Goal: Task Accomplishment & Management: Use online tool/utility

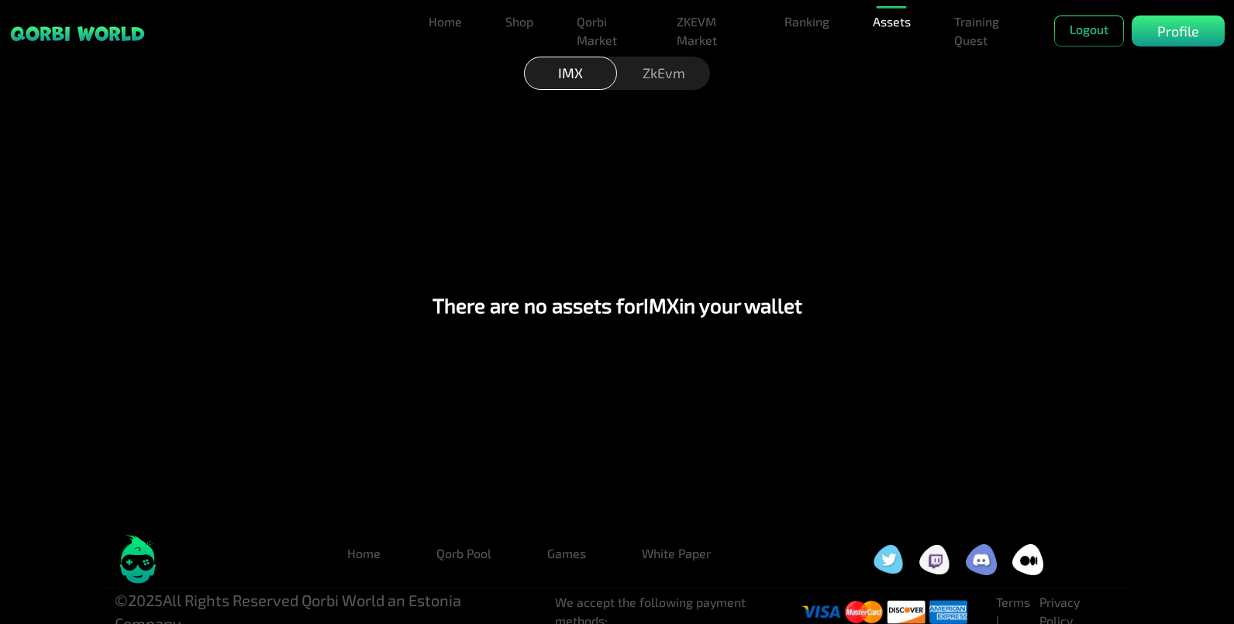
click at [664, 72] on div "ZkEvm" at bounding box center [663, 73] width 93 height 33
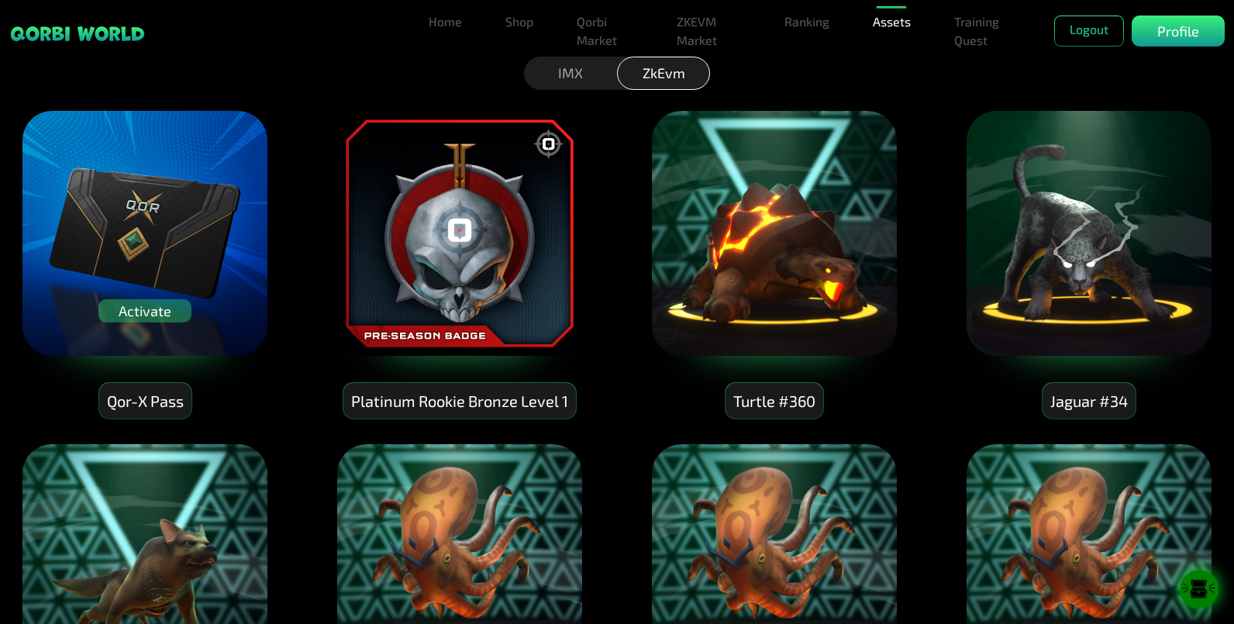
click at [215, 292] on img at bounding box center [145, 233] width 248 height 248
click at [215, 315] on img at bounding box center [145, 233] width 248 height 248
click at [51, 312] on img at bounding box center [145, 233] width 248 height 248
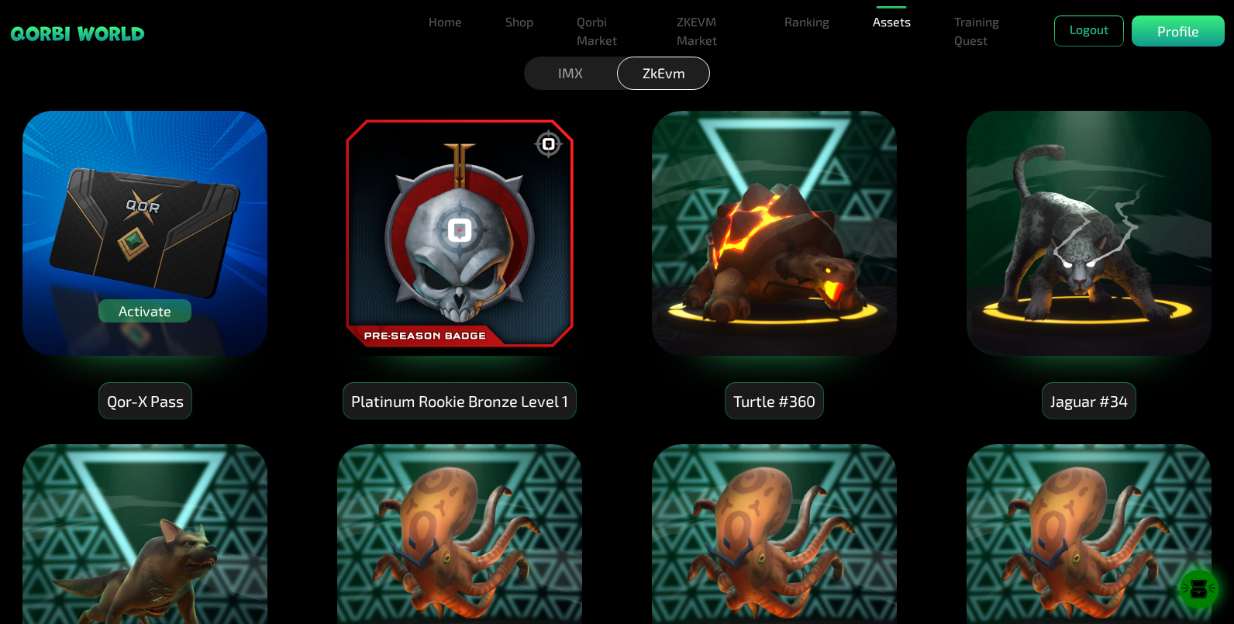
click at [167, 400] on div "Qor-X Pass" at bounding box center [145, 401] width 92 height 36
click at [160, 299] on div "Activate" at bounding box center [144, 310] width 93 height 23
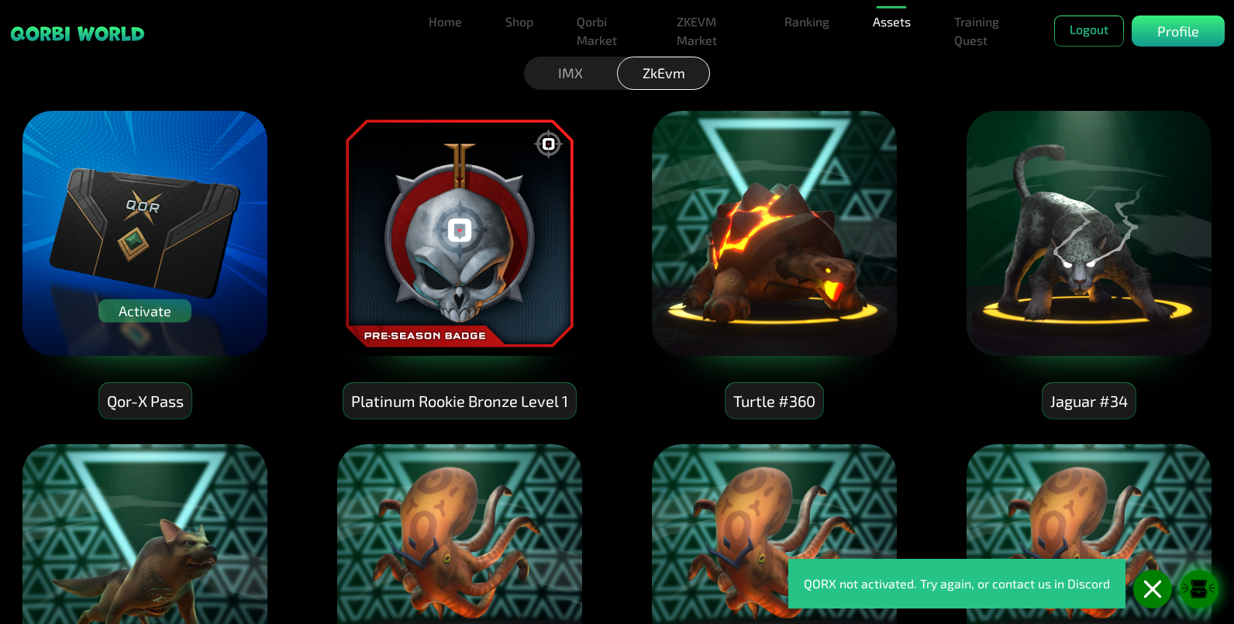
click at [160, 308] on div "Activate" at bounding box center [144, 310] width 93 height 23
